Goal: Information Seeking & Learning: Learn about a topic

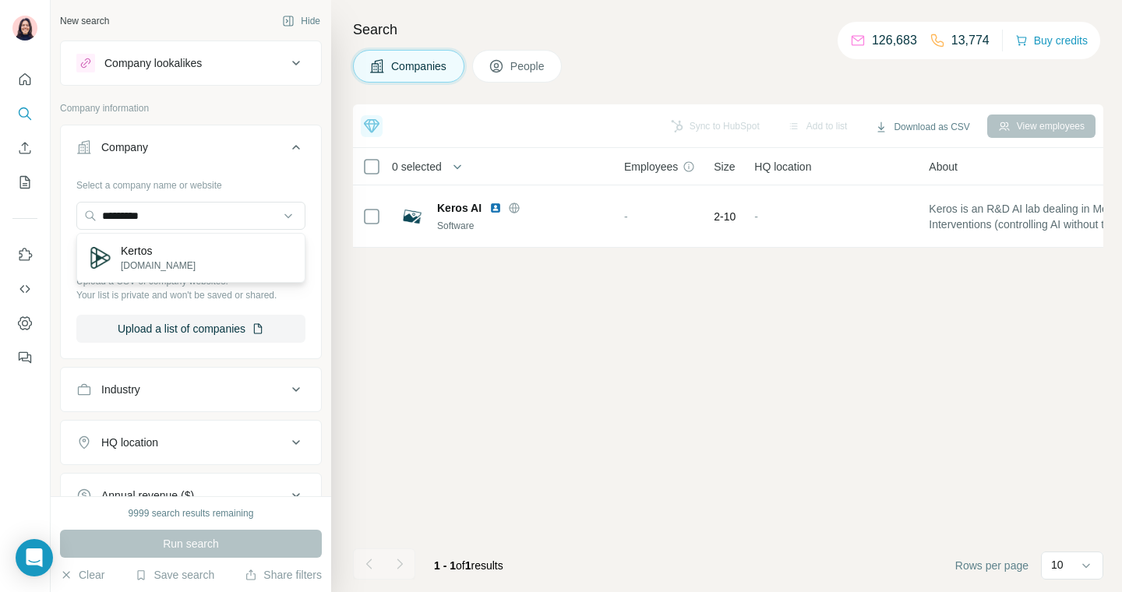
click at [151, 217] on input "*********" at bounding box center [190, 216] width 229 height 28
click at [231, 61] on div "Company lookalikes" at bounding box center [181, 63] width 210 height 19
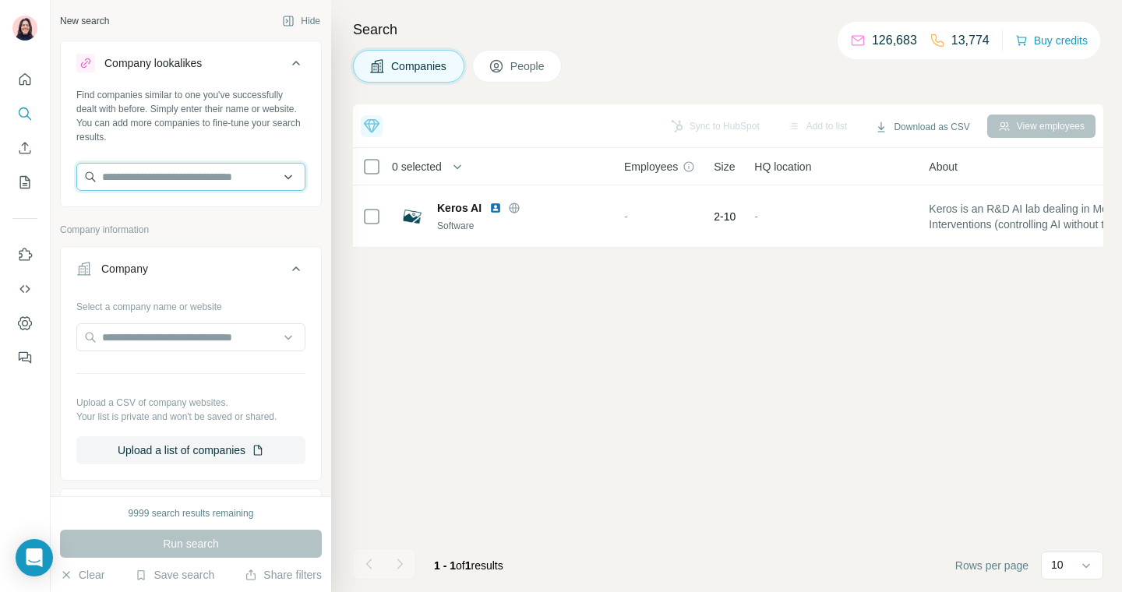
click at [218, 178] on input "text" at bounding box center [190, 177] width 229 height 28
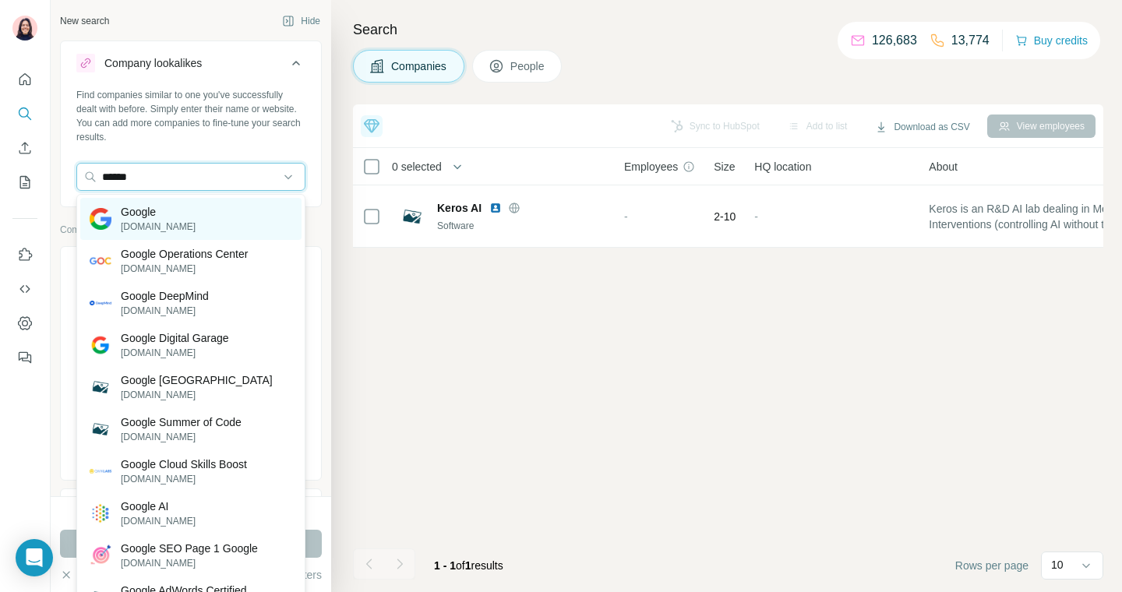
type input "******"
click at [138, 210] on p "Google" at bounding box center [158, 212] width 75 height 16
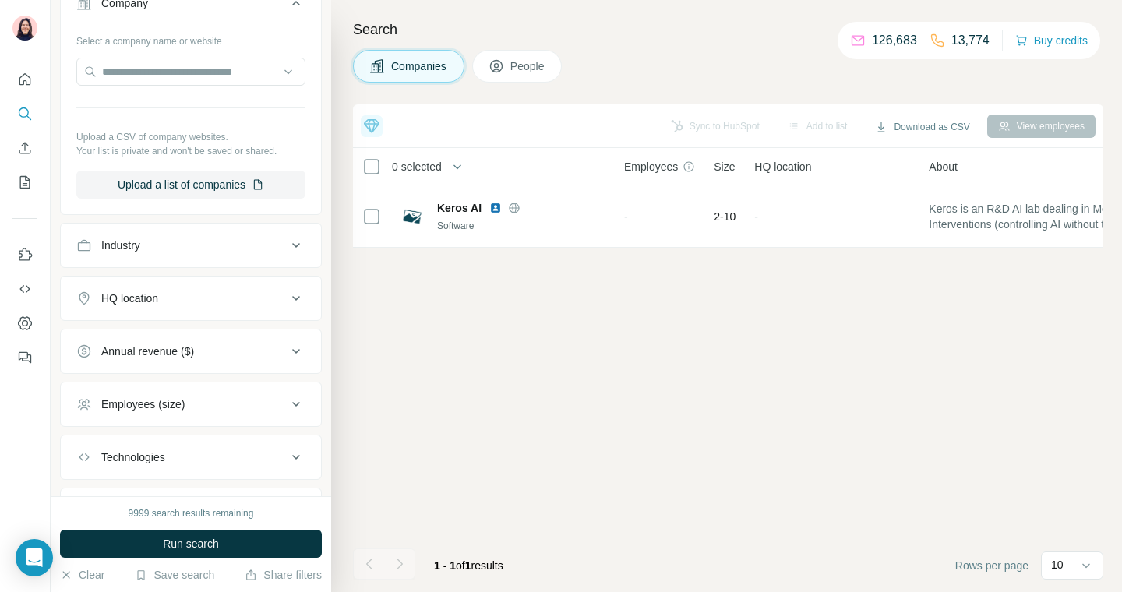
scroll to position [407, 0]
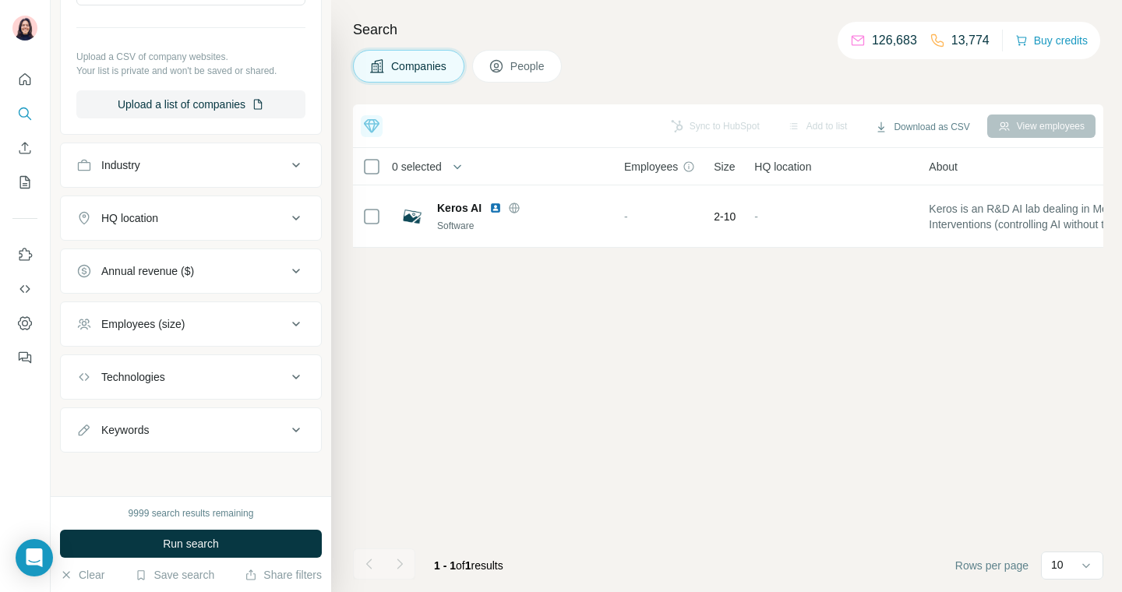
click at [209, 318] on div "Employees (size)" at bounding box center [181, 324] width 210 height 16
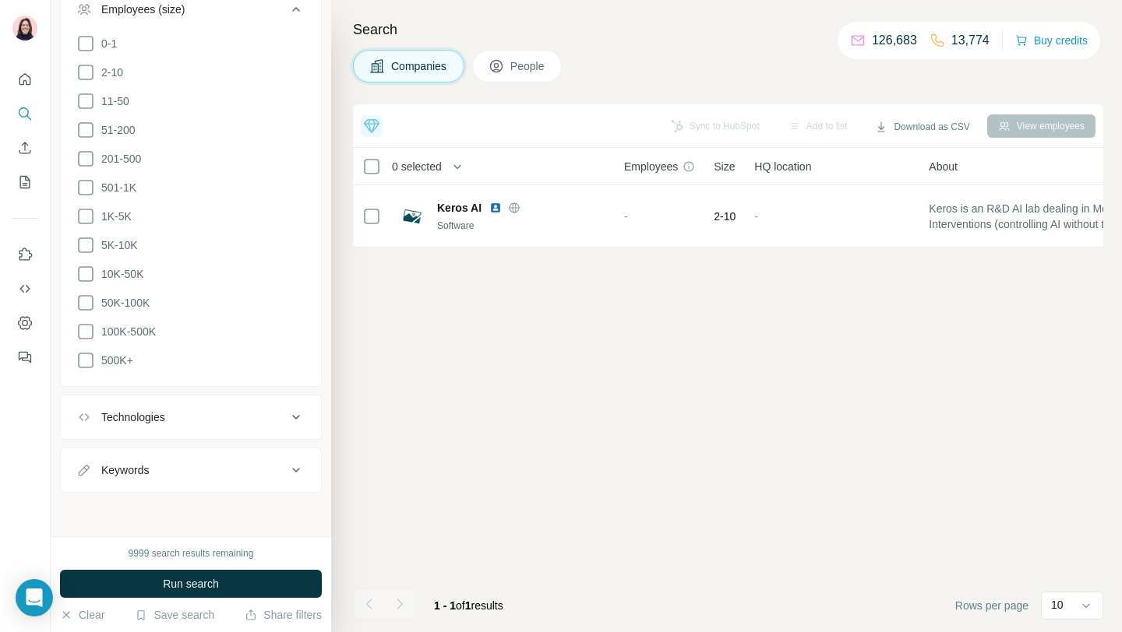
scroll to position [717, 0]
click at [235, 477] on div "Keywords" at bounding box center [181, 475] width 210 height 16
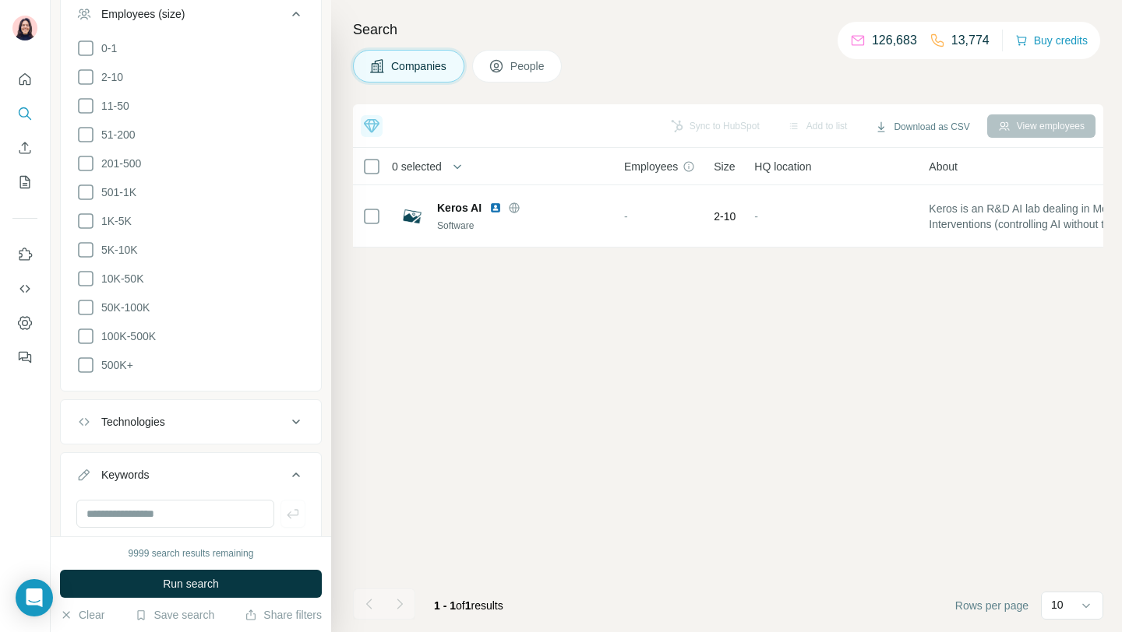
scroll to position [763, 0]
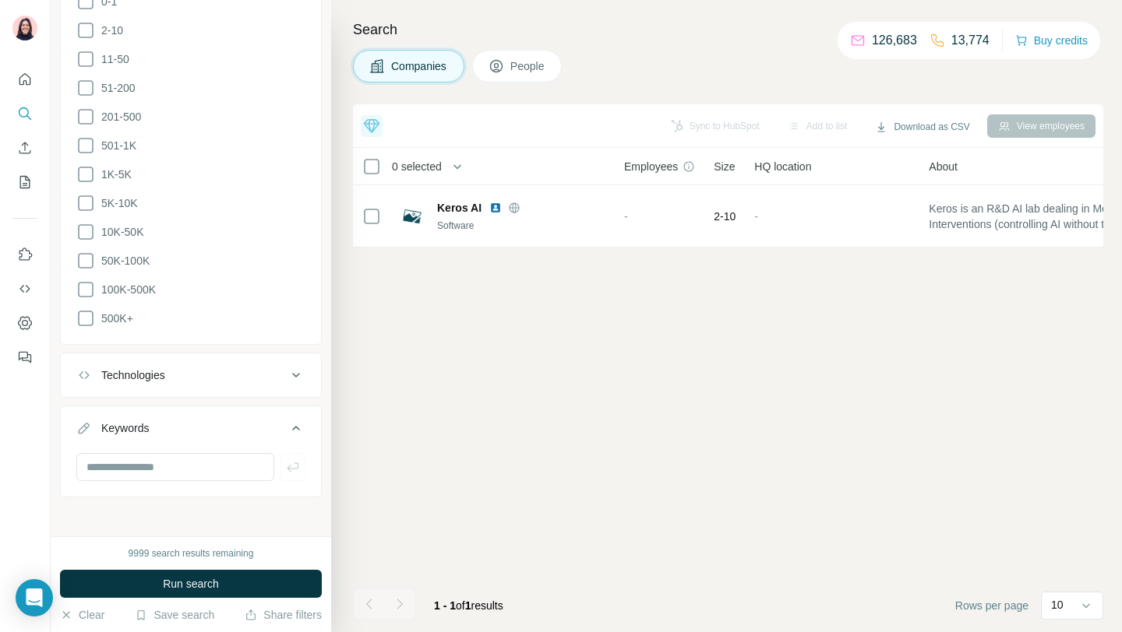
click at [301, 381] on button "Technologies" at bounding box center [191, 375] width 260 height 37
click at [301, 381] on button "Technologies" at bounding box center [191, 379] width 260 height 44
click at [294, 429] on icon at bounding box center [296, 428] width 19 height 19
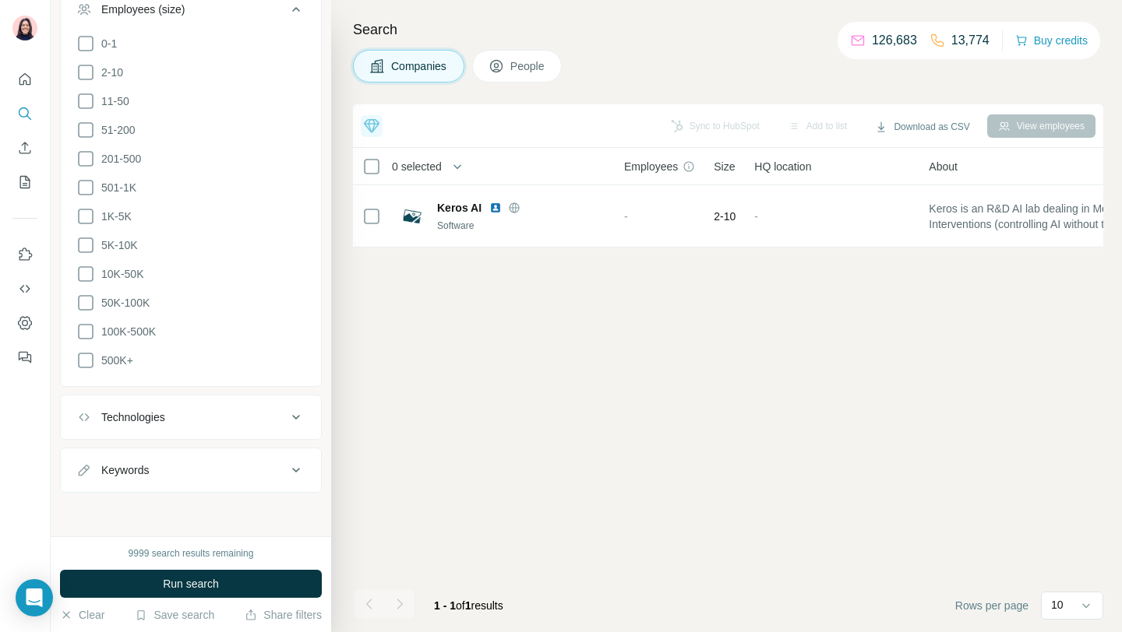
scroll to position [717, 0]
click at [188, 432] on button "Technologies" at bounding box center [191, 421] width 260 height 37
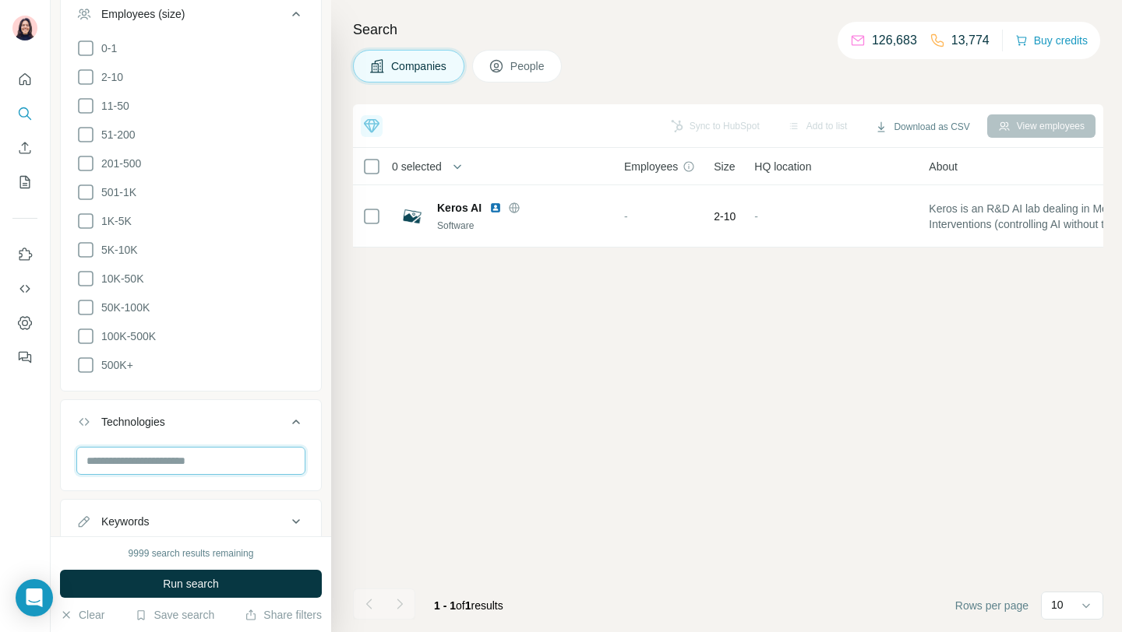
click at [222, 458] on input "text" at bounding box center [190, 461] width 229 height 28
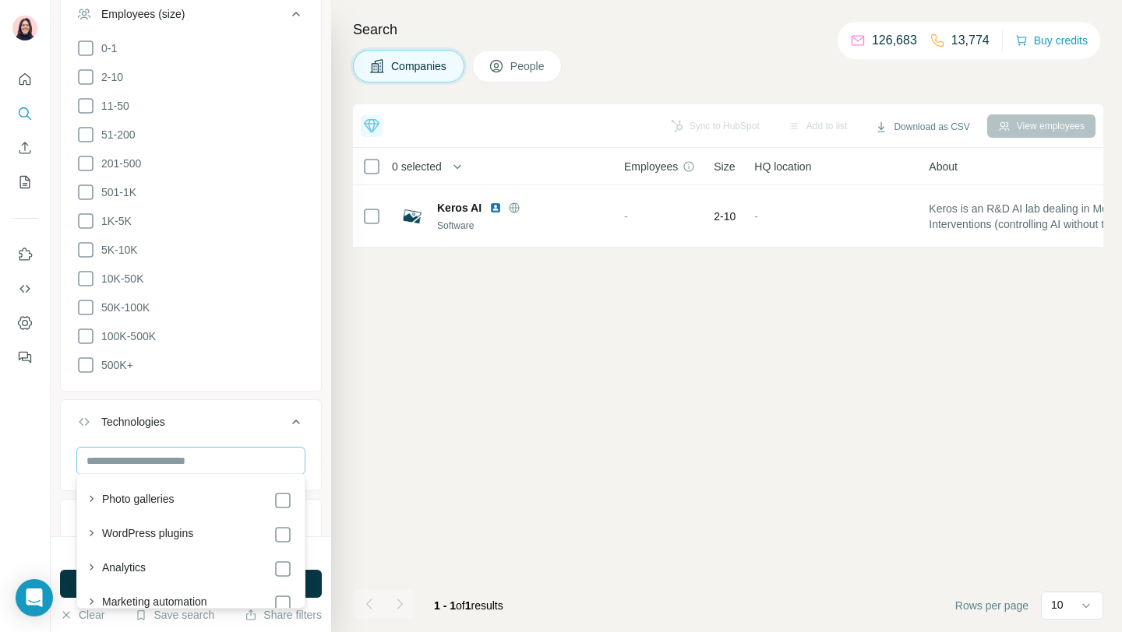
scroll to position [763, 0]
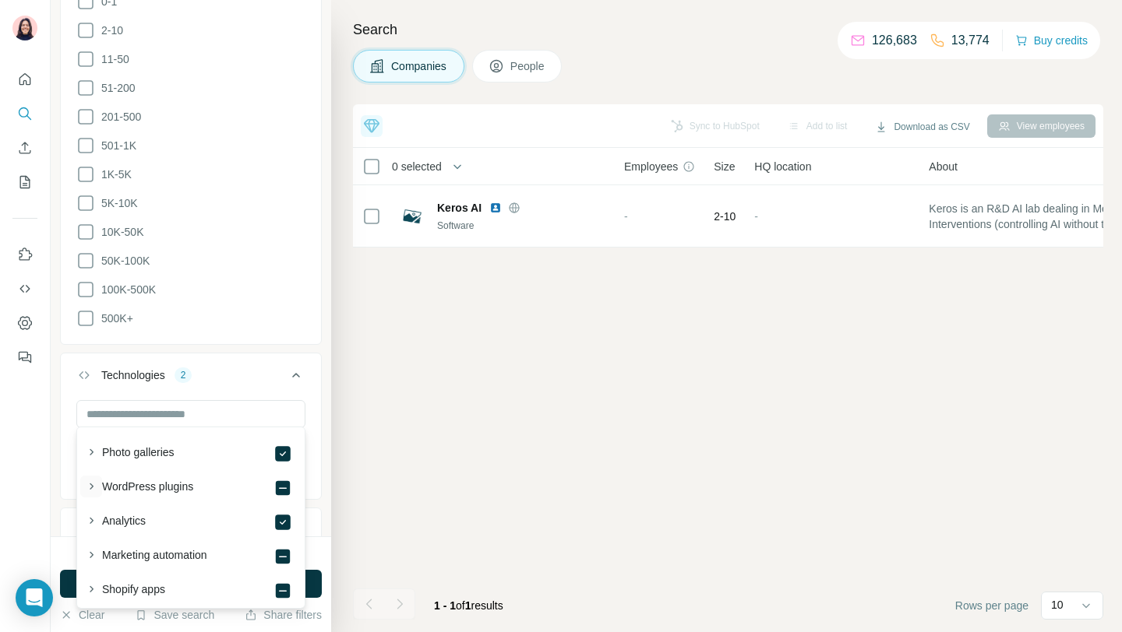
click at [88, 484] on icon "button" at bounding box center [91, 487] width 16 height 16
click at [95, 486] on icon "button" at bounding box center [91, 487] width 16 height 16
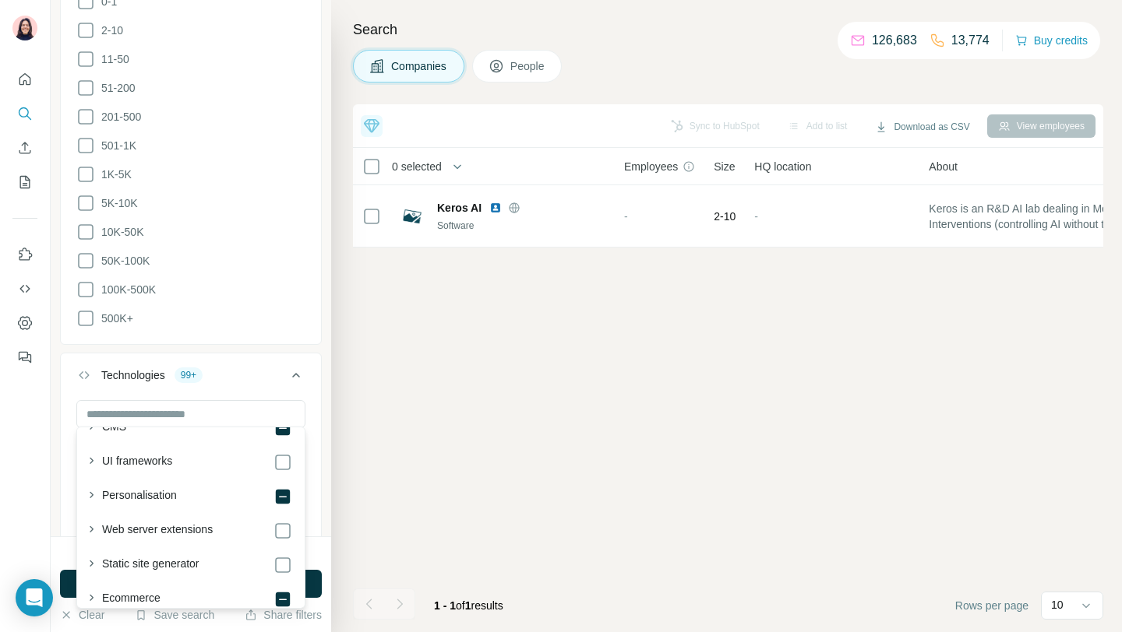
scroll to position [321, 0]
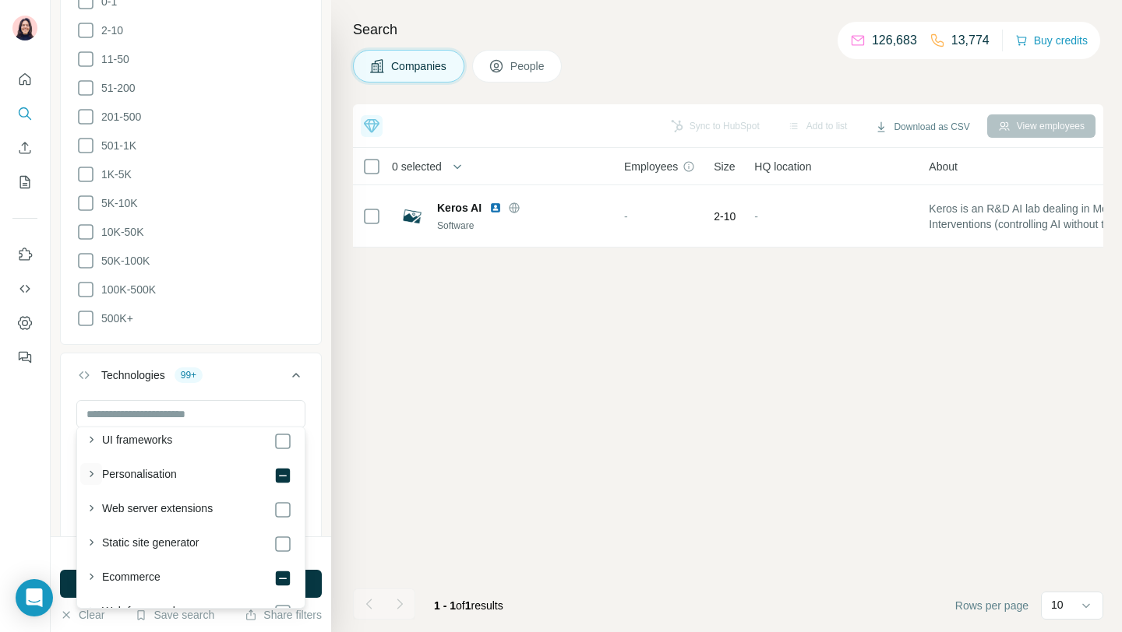
click at [86, 469] on icon "button" at bounding box center [91, 475] width 16 height 16
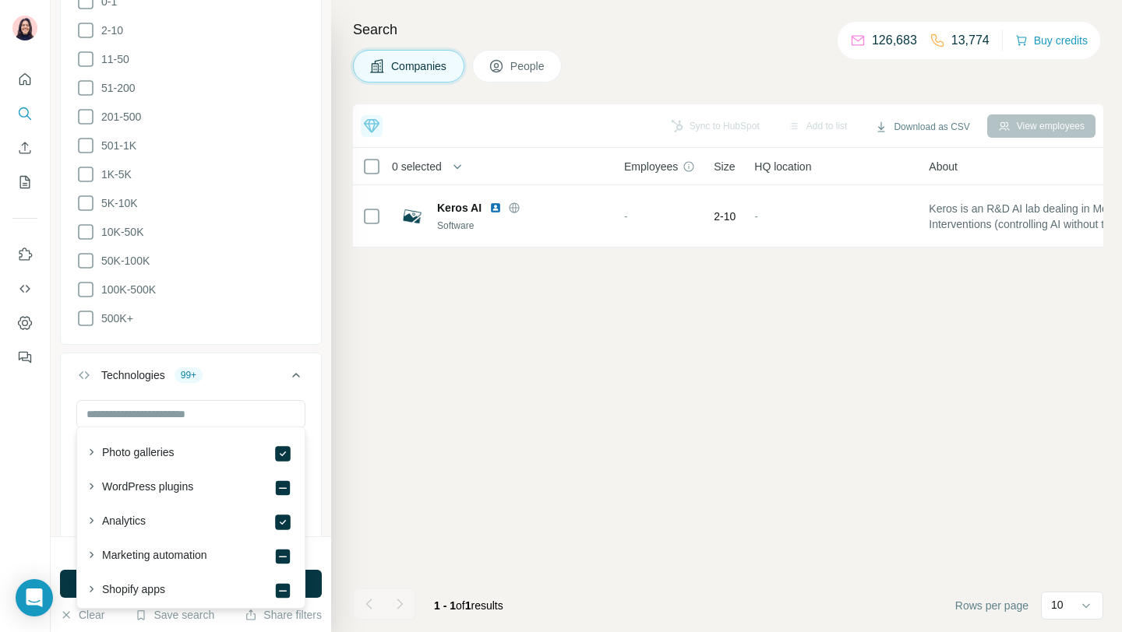
click at [301, 372] on icon at bounding box center [296, 375] width 19 height 19
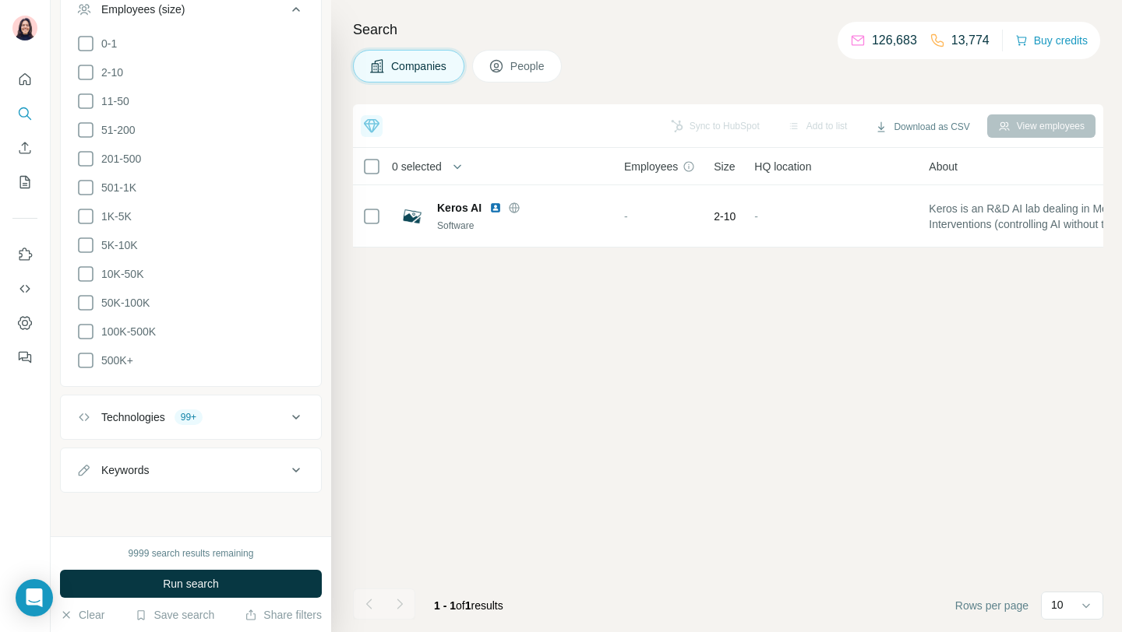
scroll to position [717, 0]
click at [86, 591] on div "9999 search results remaining Run search Clear Save search Share filters" at bounding box center [191, 585] width 280 height 96
click at [79, 591] on button "Clear" at bounding box center [82, 616] width 44 height 16
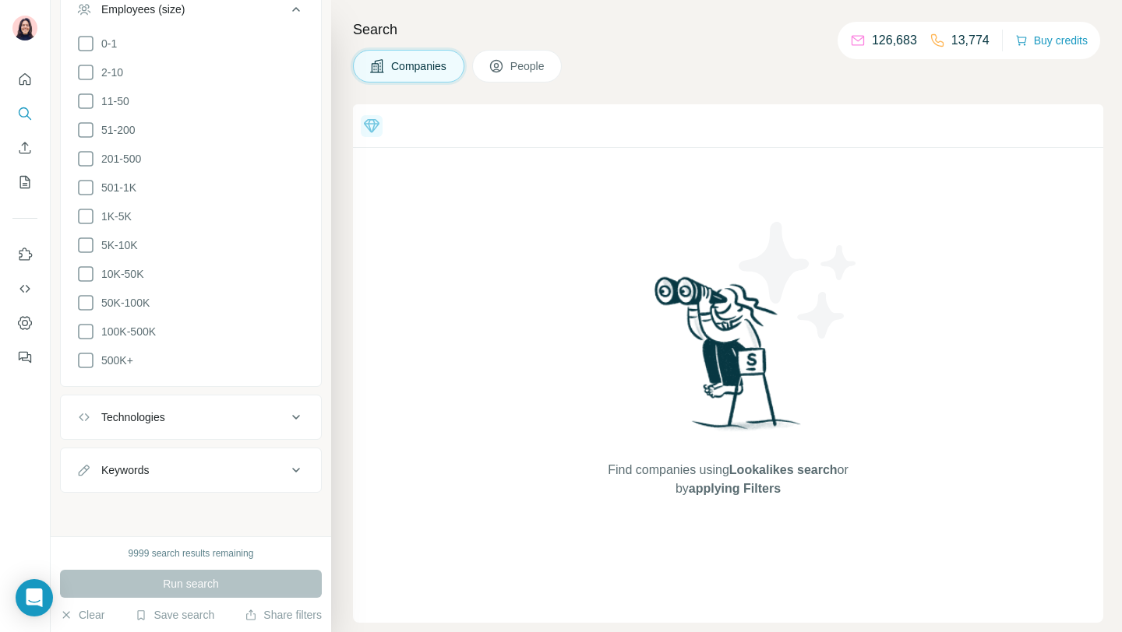
scroll to position [656, 0]
click at [266, 428] on button "Technologies" at bounding box center [191, 421] width 260 height 37
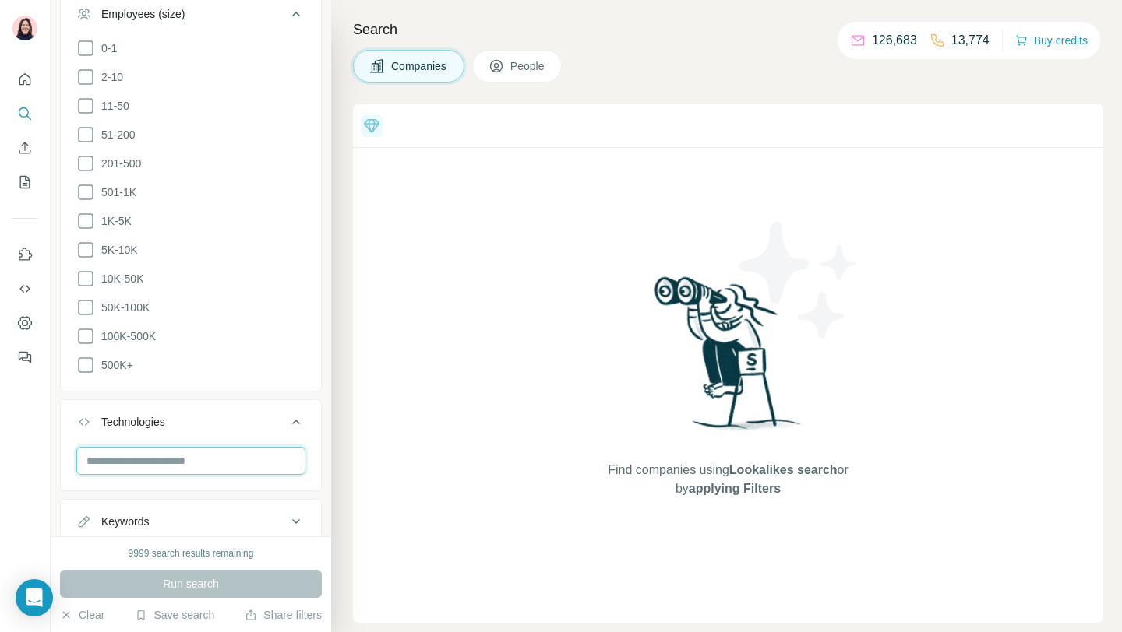
click at [190, 461] on input "text" at bounding box center [190, 461] width 229 height 28
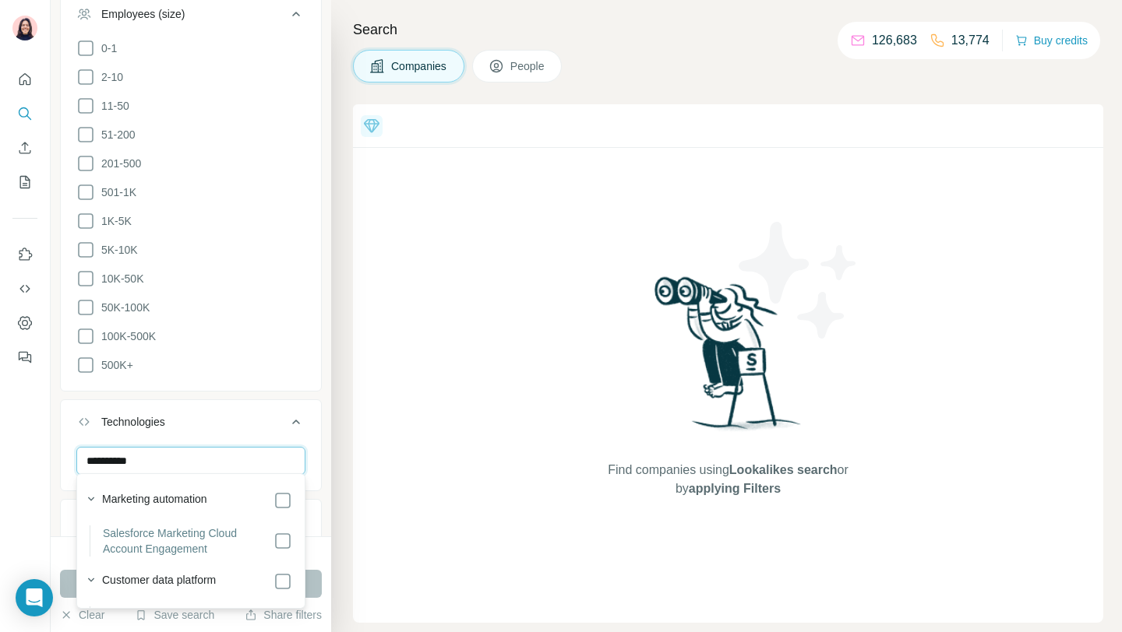
type input "**********"
click at [377, 445] on div "Top 5 companies you should reach out to [DATE] KnowBe4 Strong ICP match +2 [DOM…" at bounding box center [728, 363] width 750 height 519
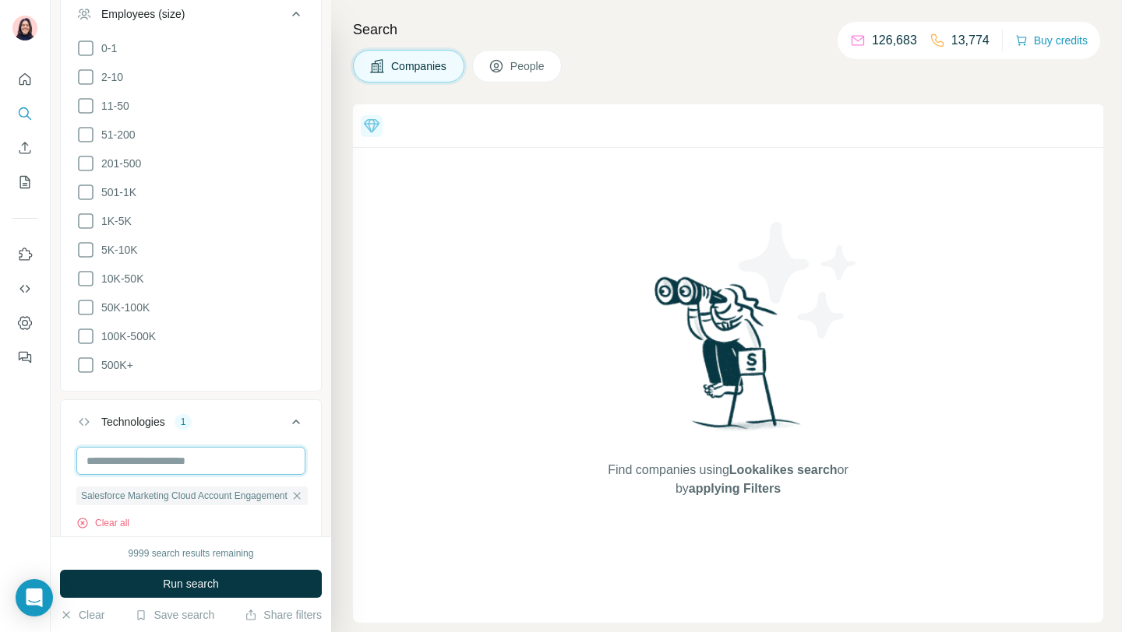
click at [248, 460] on input "text" at bounding box center [190, 461] width 229 height 28
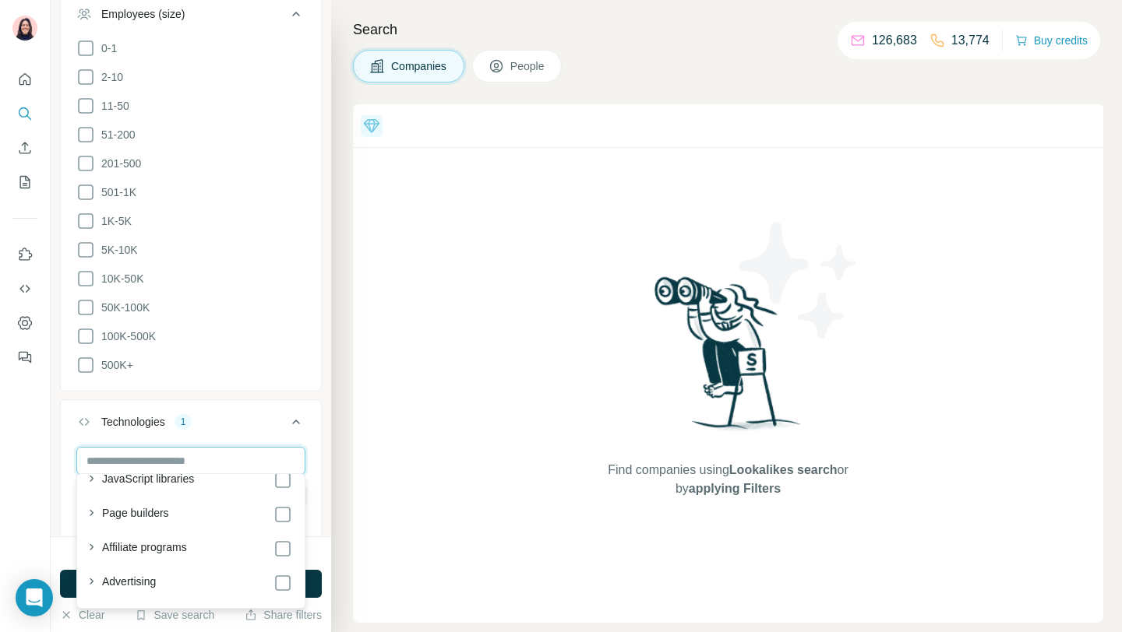
scroll to position [623, 0]
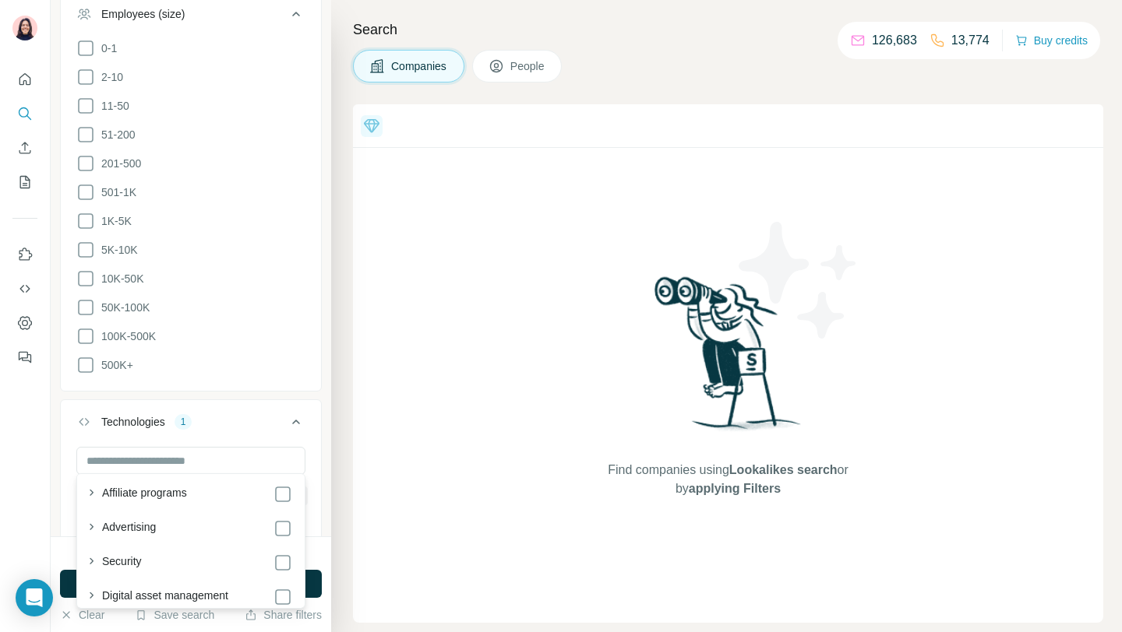
click at [346, 474] on div "Search Companies People Top 5 companies you should reach out to [DATE] KnowBe4 …" at bounding box center [726, 316] width 791 height 632
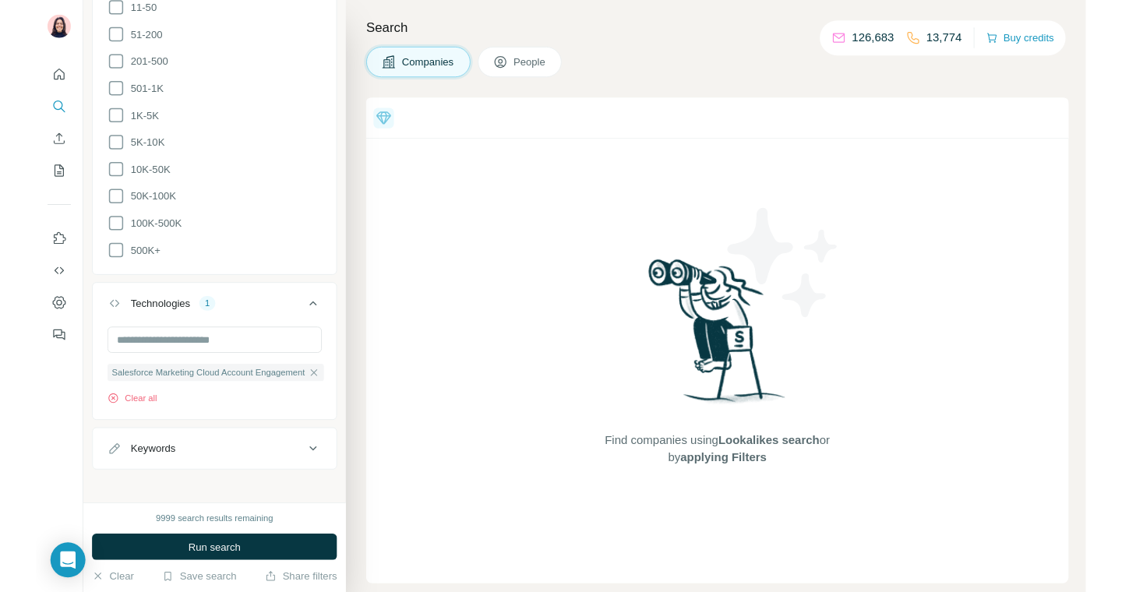
scroll to position [758, 0]
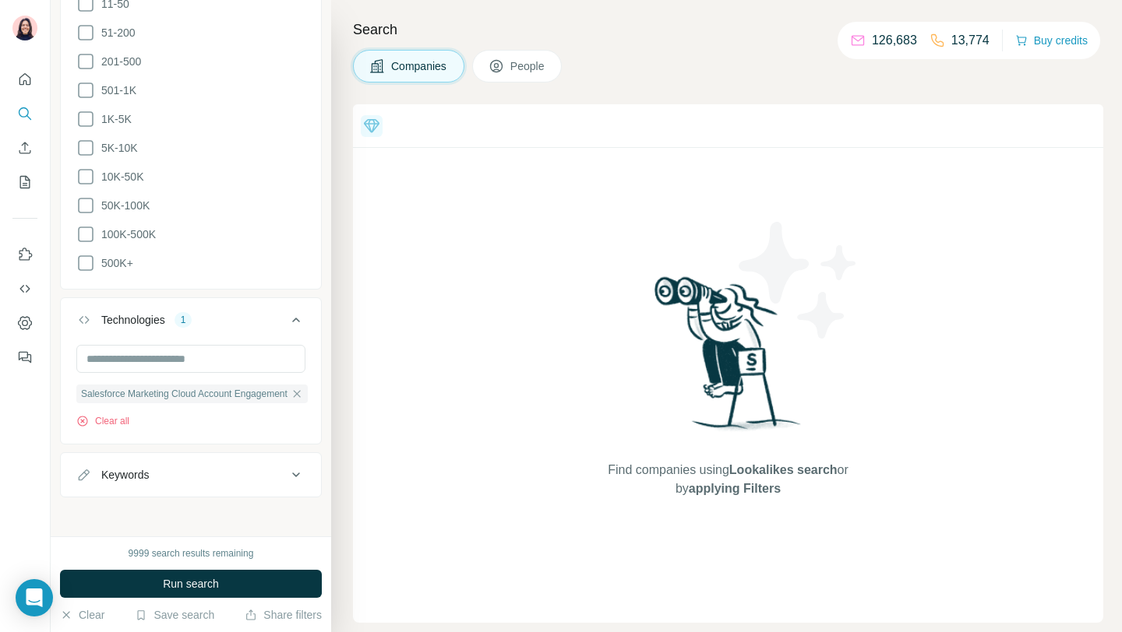
click at [185, 456] on button "Keywords" at bounding box center [191, 474] width 260 height 37
click at [178, 505] on input "text" at bounding box center [175, 514] width 198 height 28
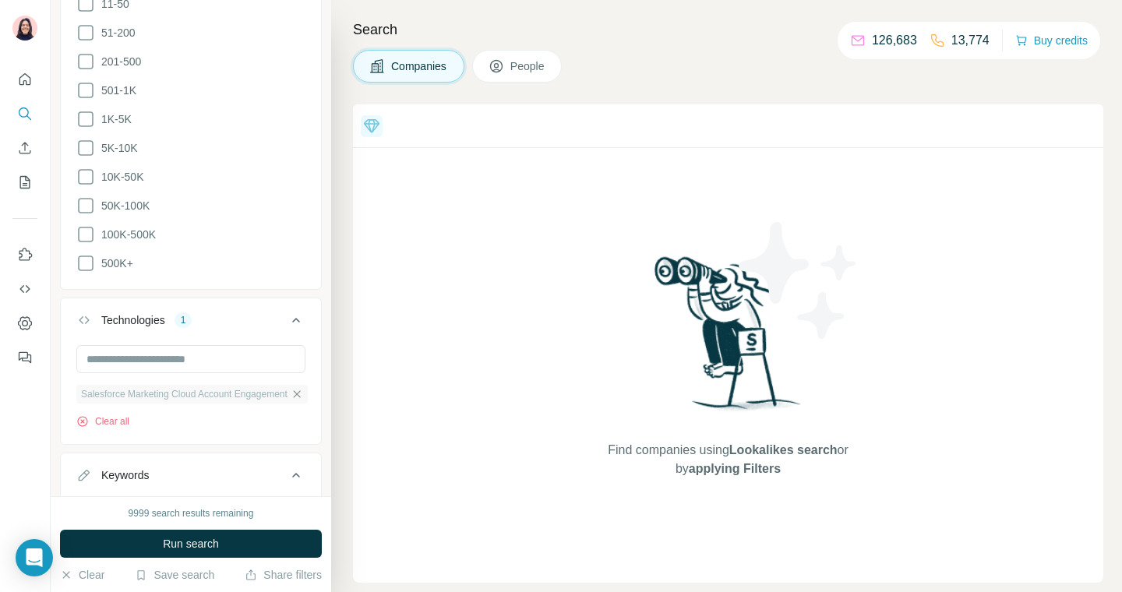
click at [303, 389] on icon "button" at bounding box center [297, 394] width 12 height 12
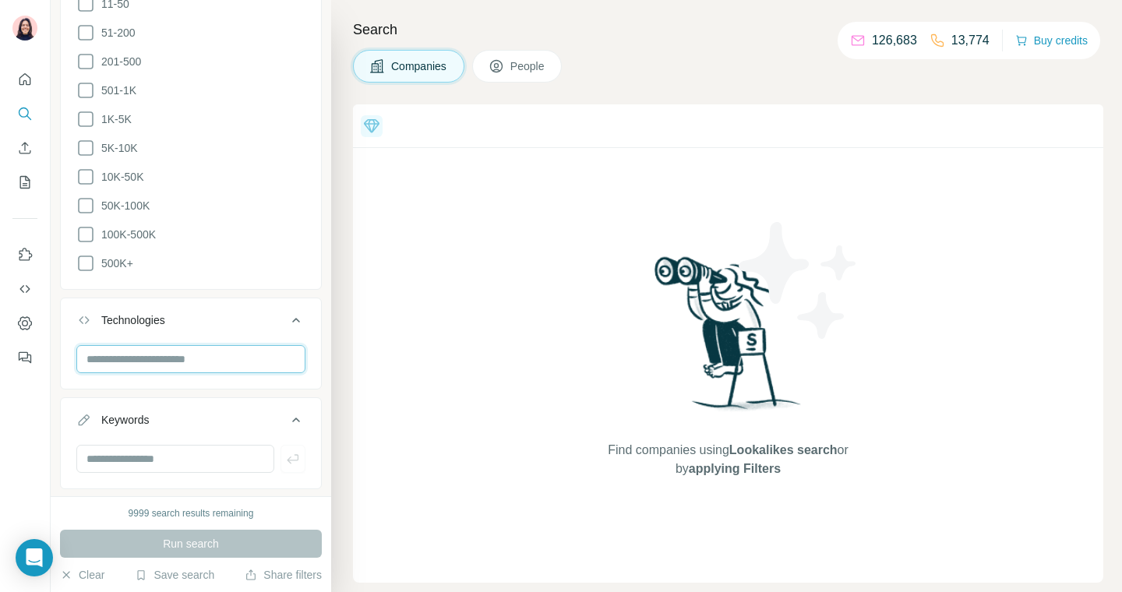
click at [195, 349] on input "text" at bounding box center [190, 359] width 229 height 28
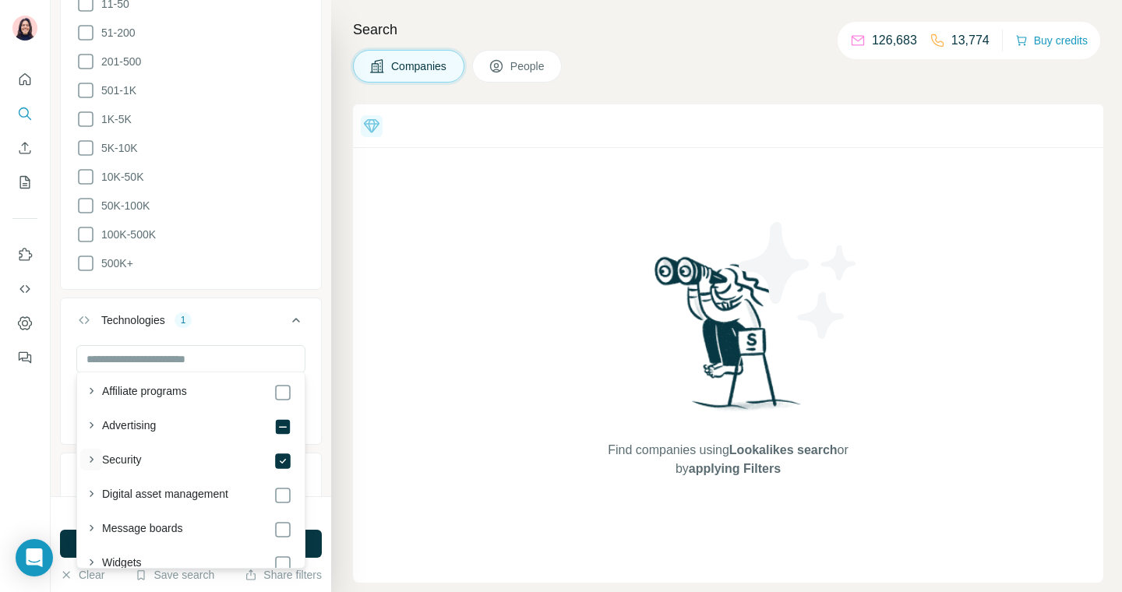
click at [93, 460] on icon "button" at bounding box center [91, 460] width 16 height 16
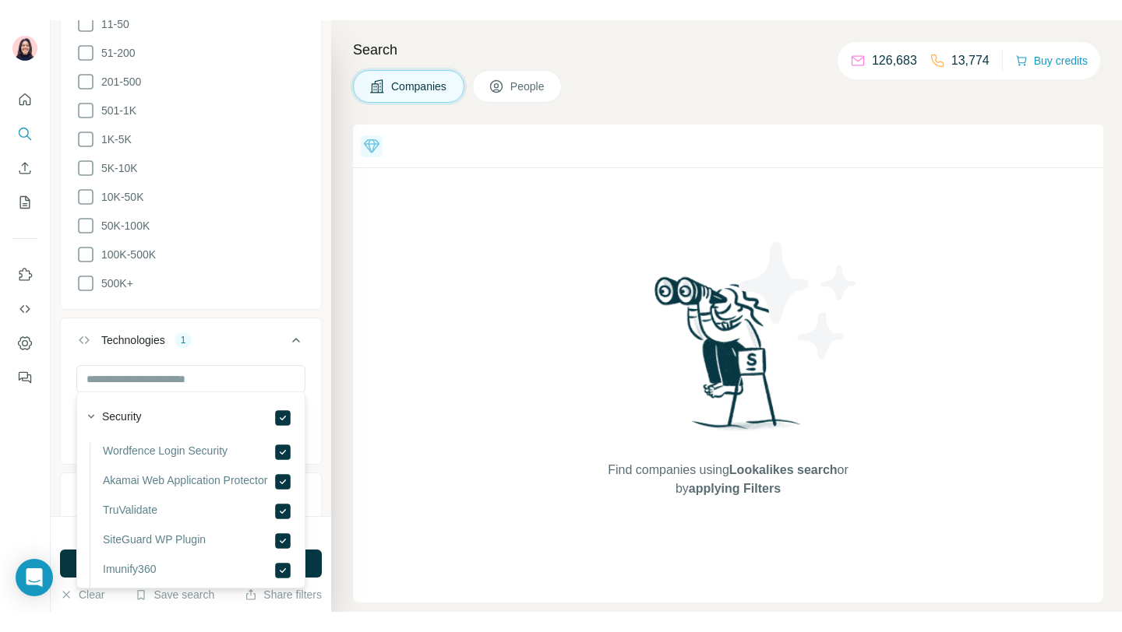
scroll to position [647, 0]
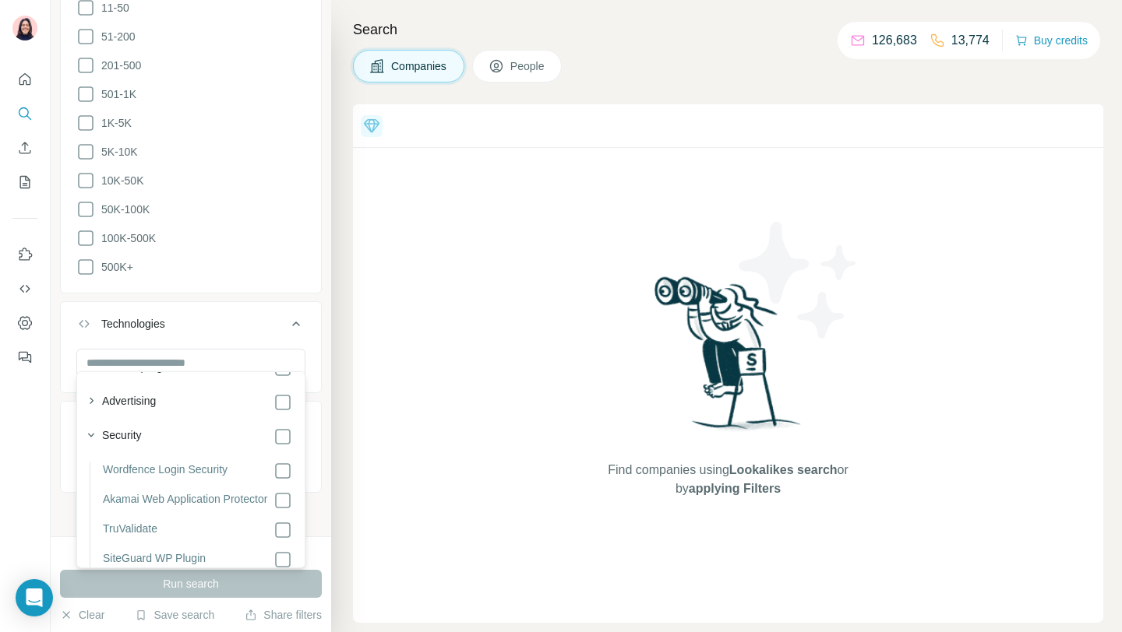
scroll to position [749, 0]
